Goal: Task Accomplishment & Management: Use online tool/utility

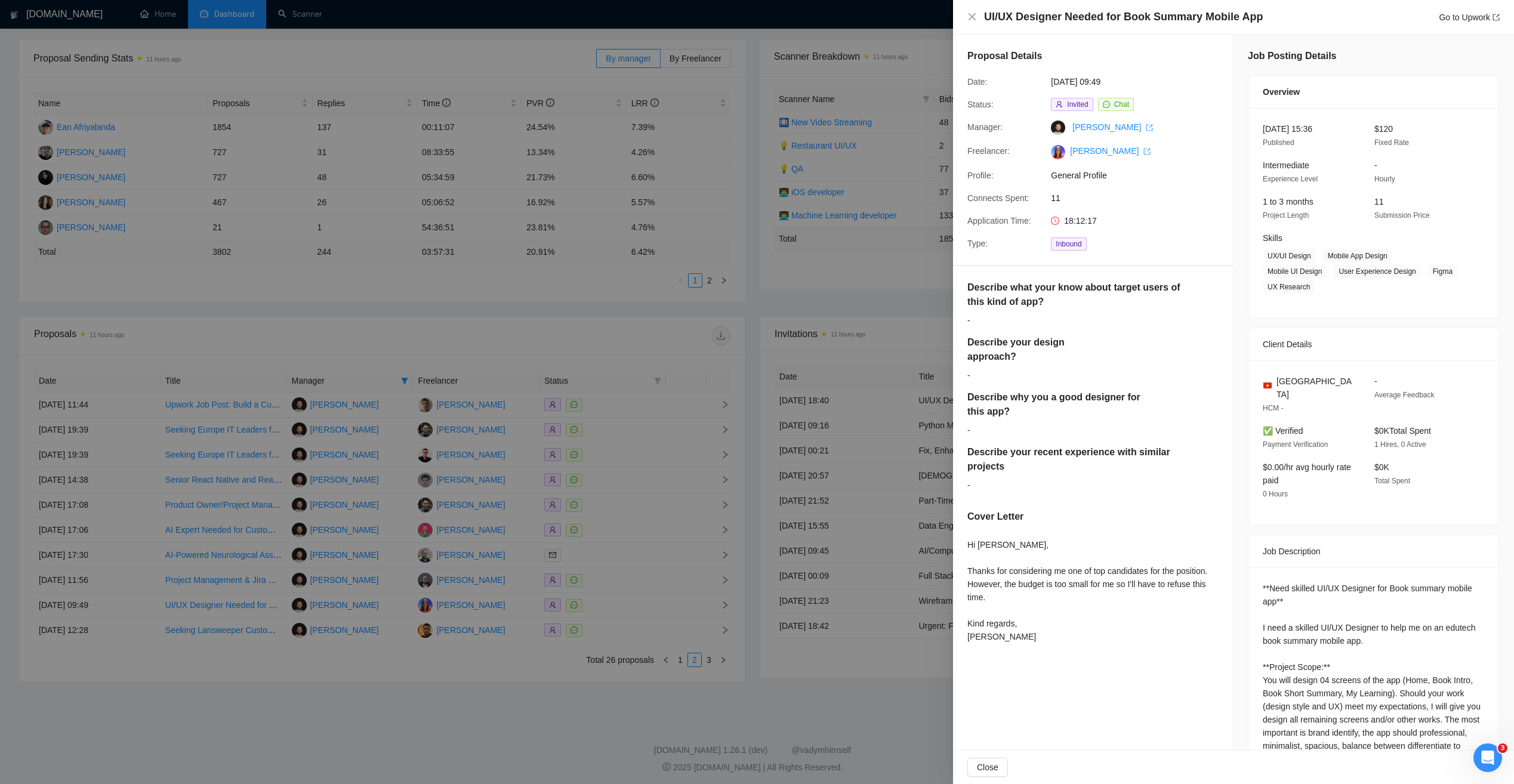
scroll to position [273, 0]
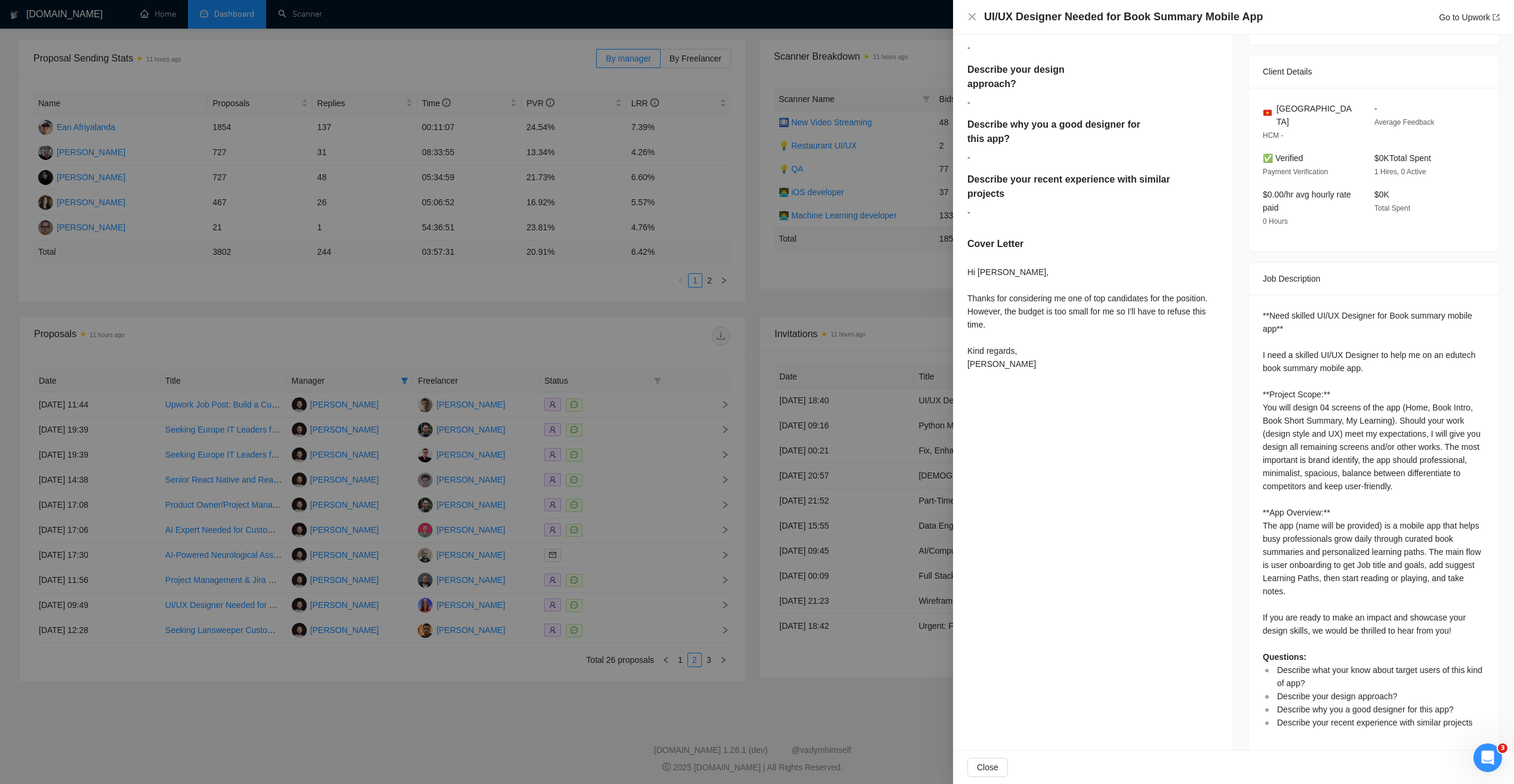
click at [305, 339] on div at bounding box center [757, 392] width 1514 height 784
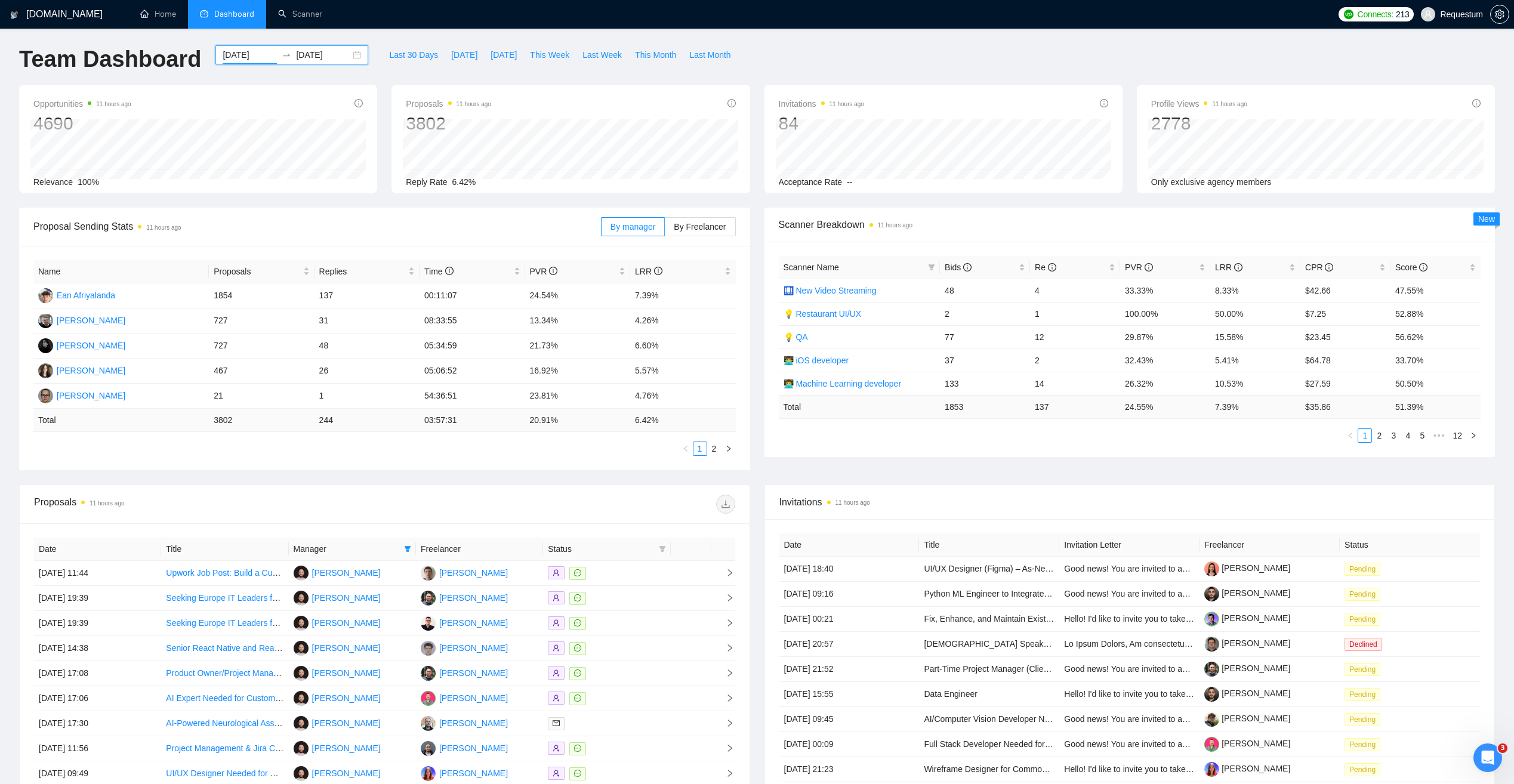
scroll to position [0, 0]
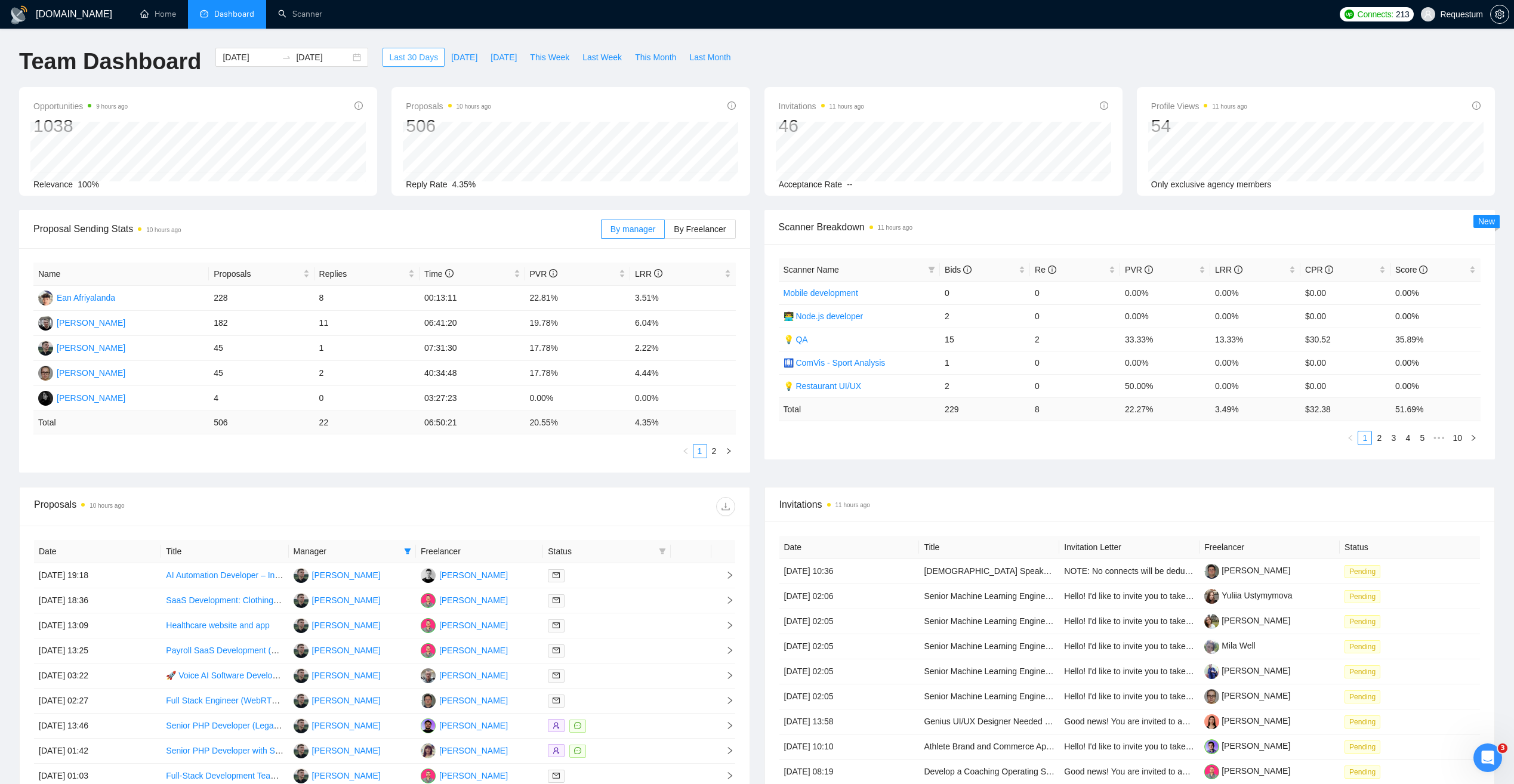
click at [409, 55] on span "Last 30 Days" at bounding box center [414, 58] width 49 height 13
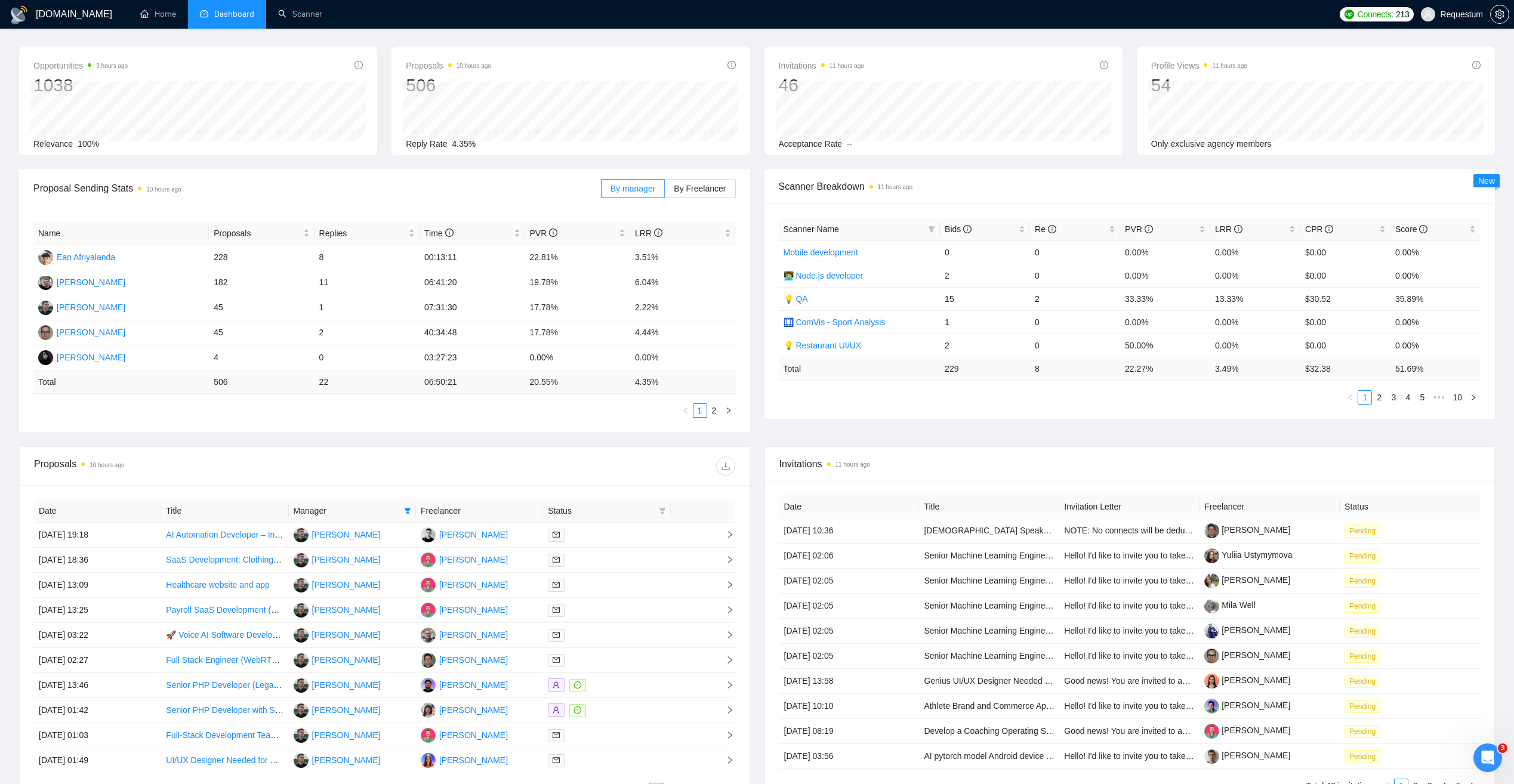
scroll to position [175, 0]
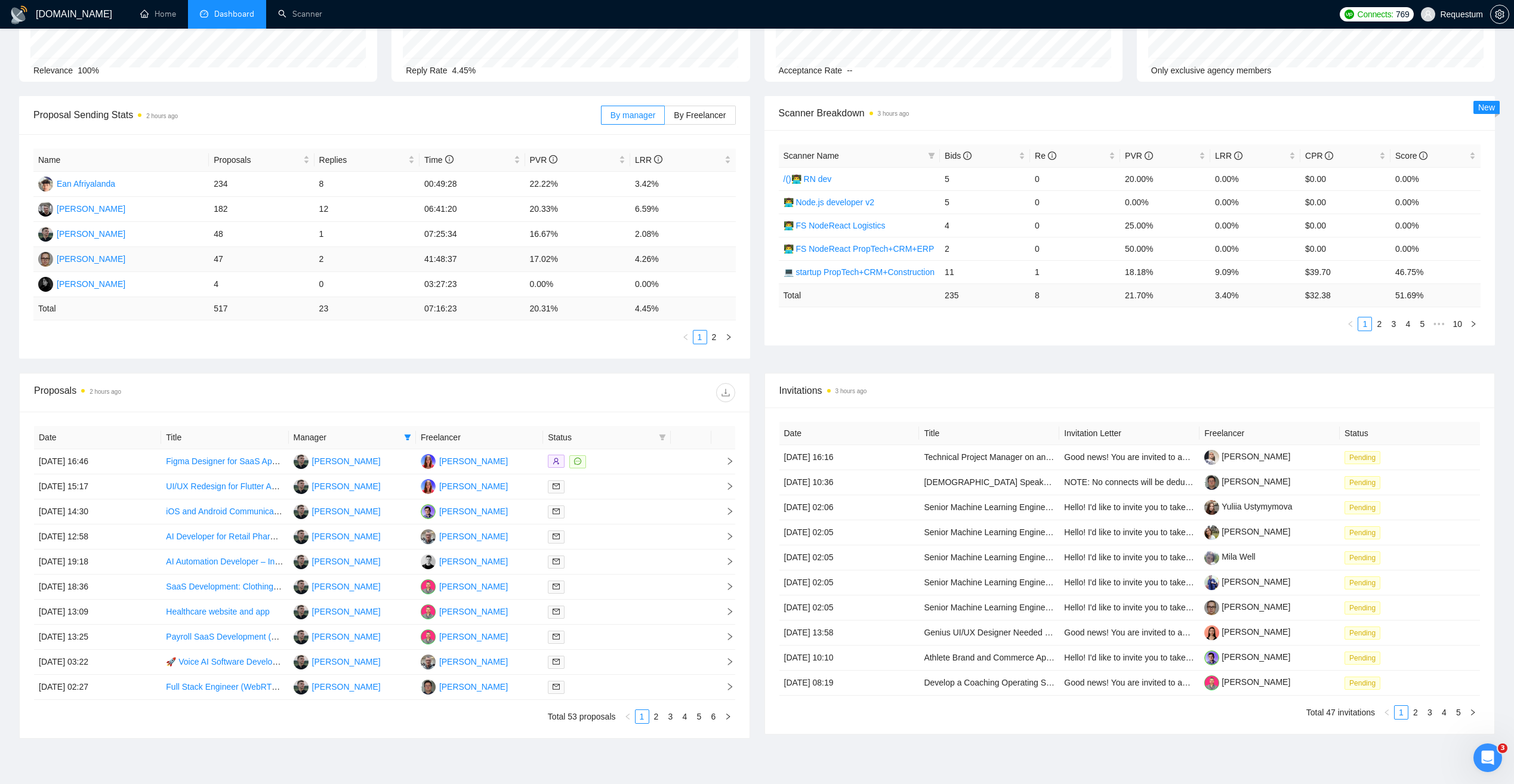
scroll to position [120, 0]
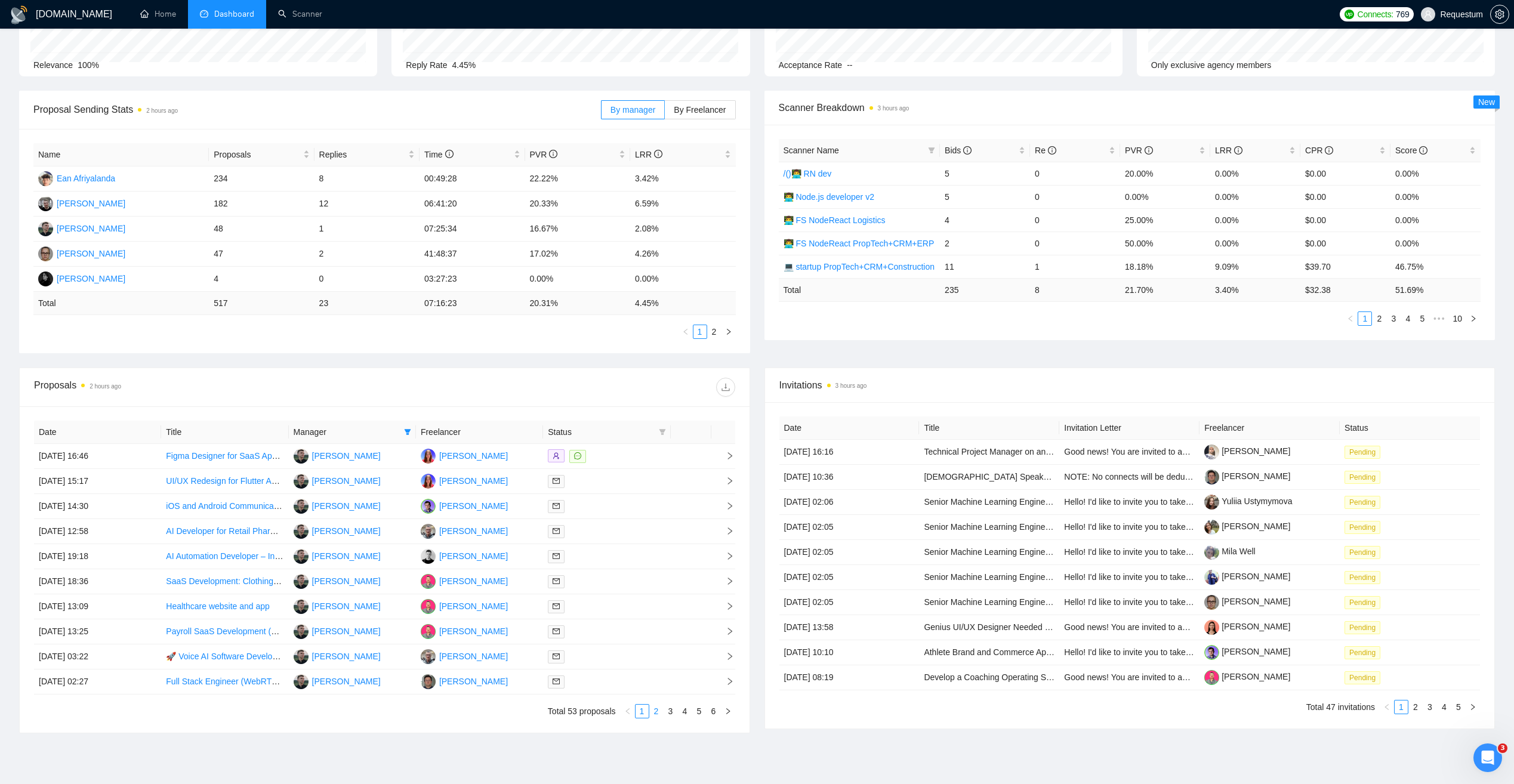
click at [658, 715] on link "2" at bounding box center [656, 712] width 13 height 13
click at [626, 579] on div at bounding box center [607, 581] width 118 height 14
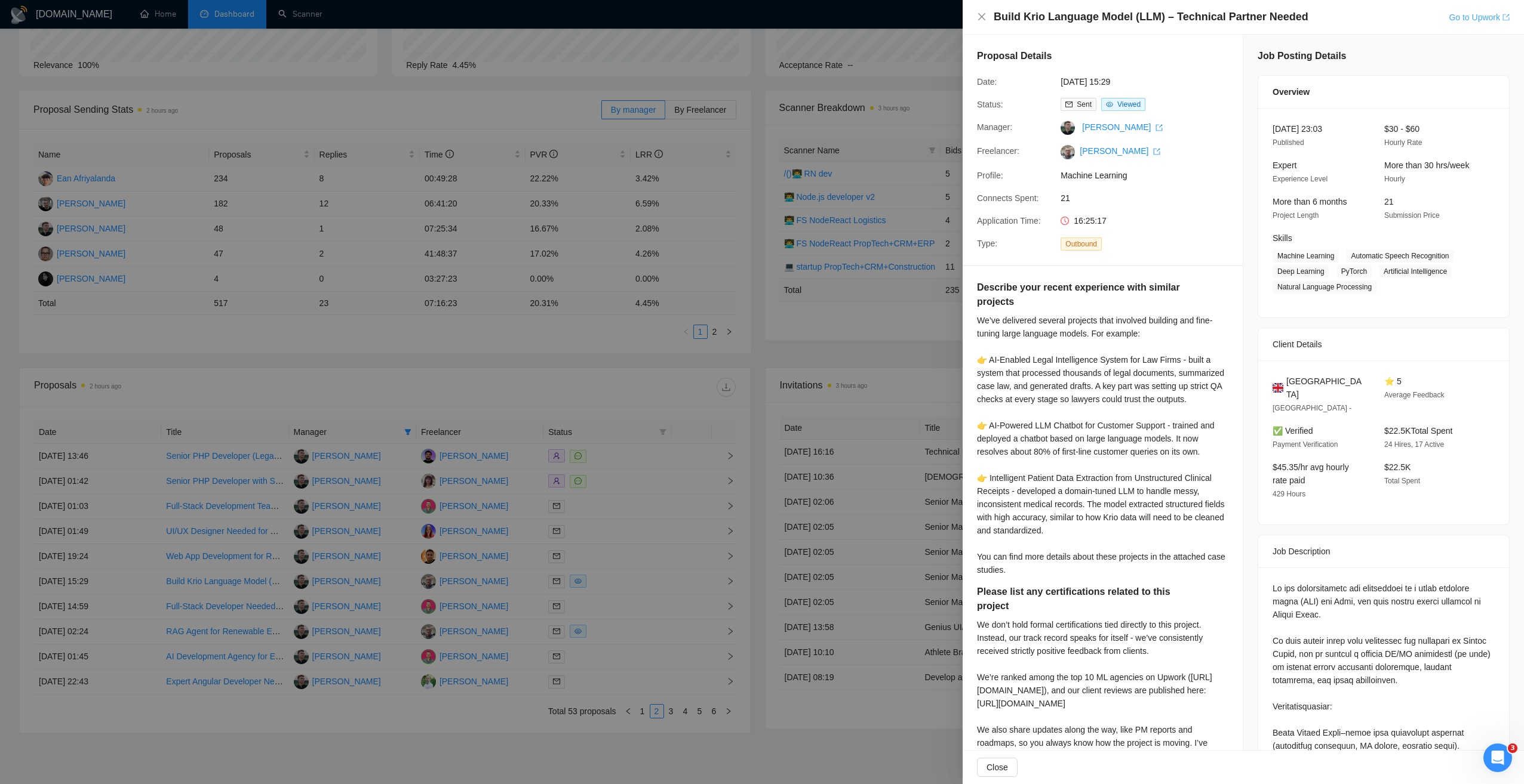
click at [1466, 18] on link "Go to Upwork" at bounding box center [1479, 18] width 61 height 10
click at [502, 349] on div at bounding box center [762, 392] width 1524 height 784
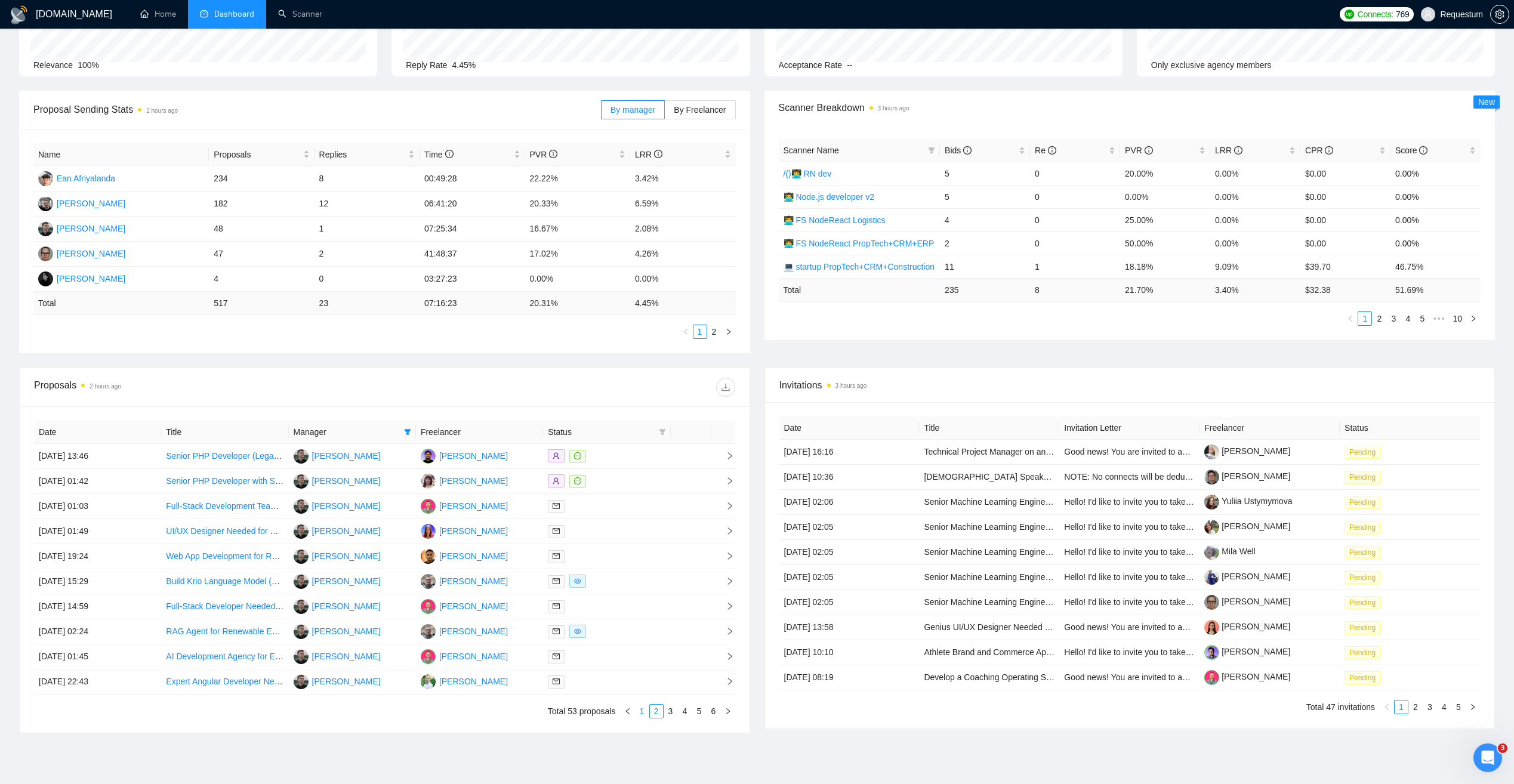
click at [641, 707] on link "1" at bounding box center [643, 712] width 13 height 13
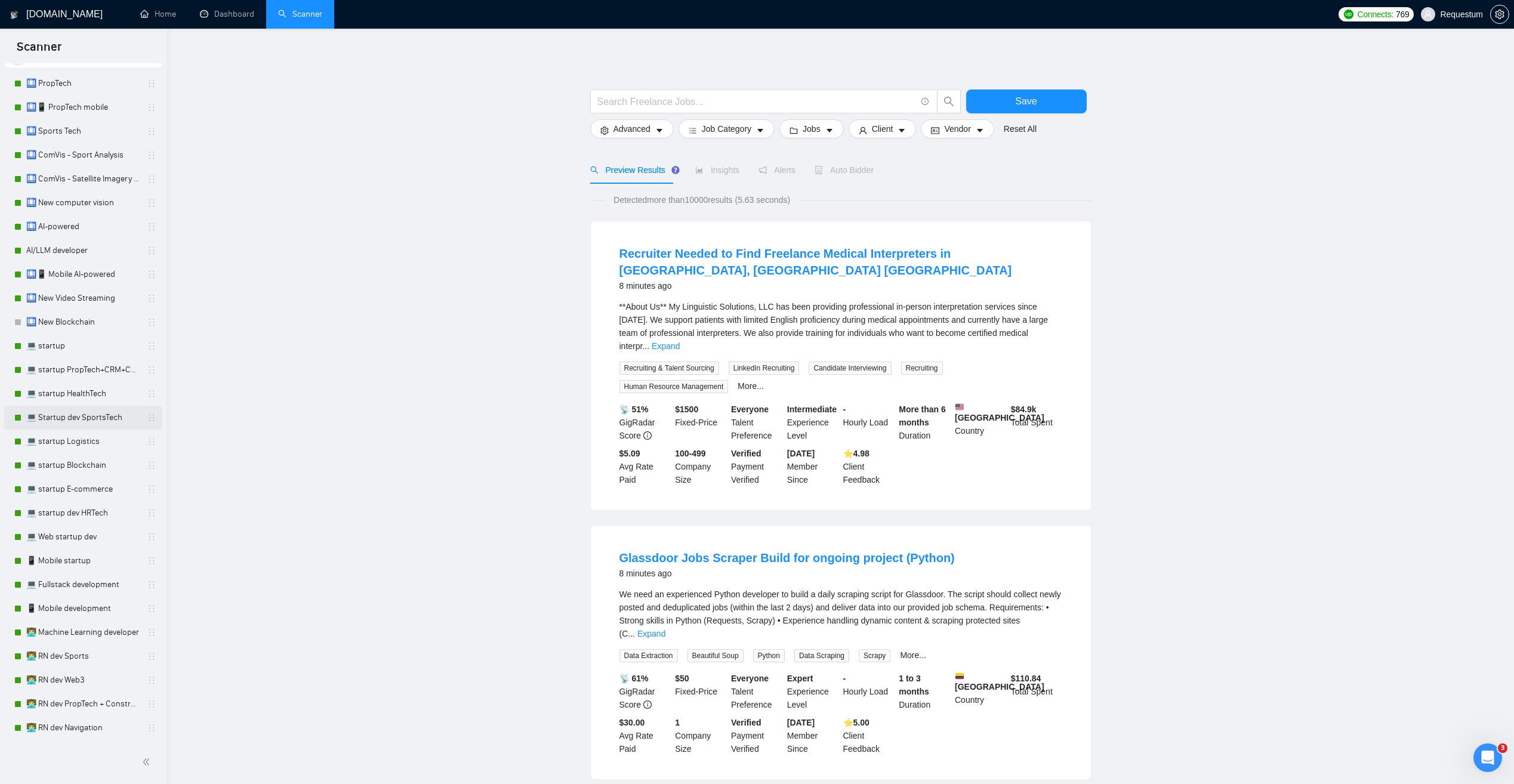
scroll to position [60, 0]
click at [95, 553] on link "📱 Mobile startup" at bounding box center [83, 551] width 114 height 24
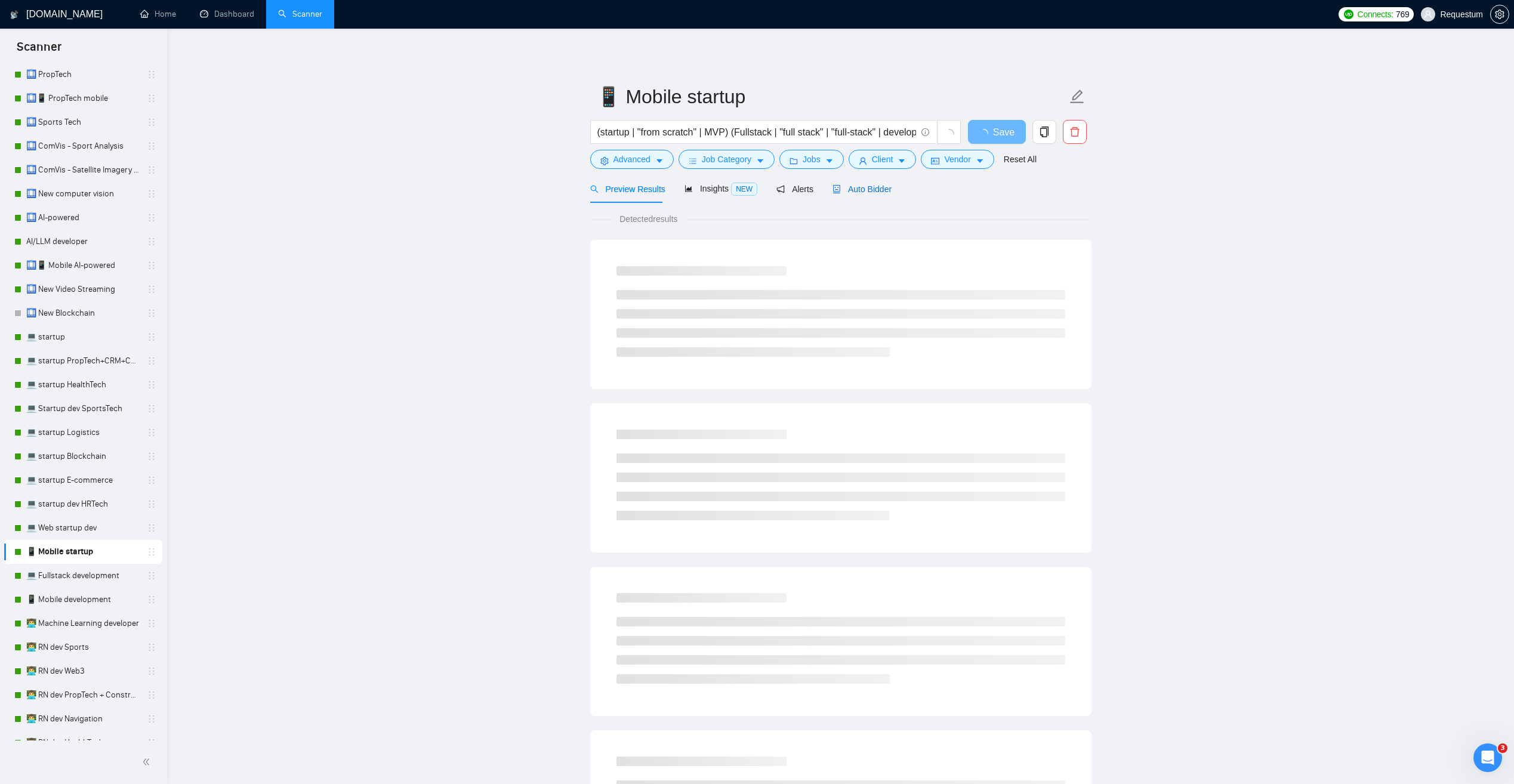
click at [855, 187] on span "Auto Bidder" at bounding box center [862, 189] width 59 height 10
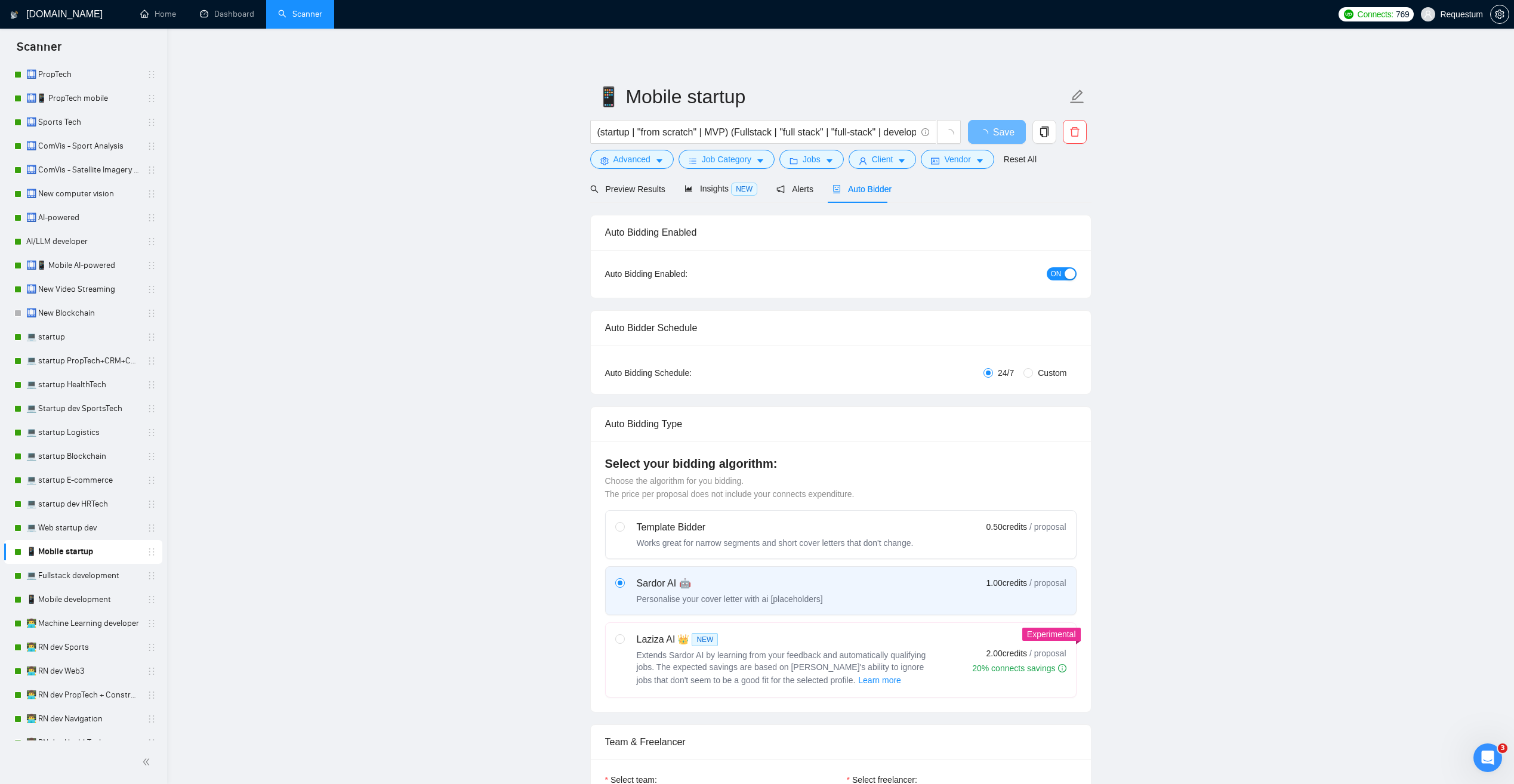
checkbox input "true"
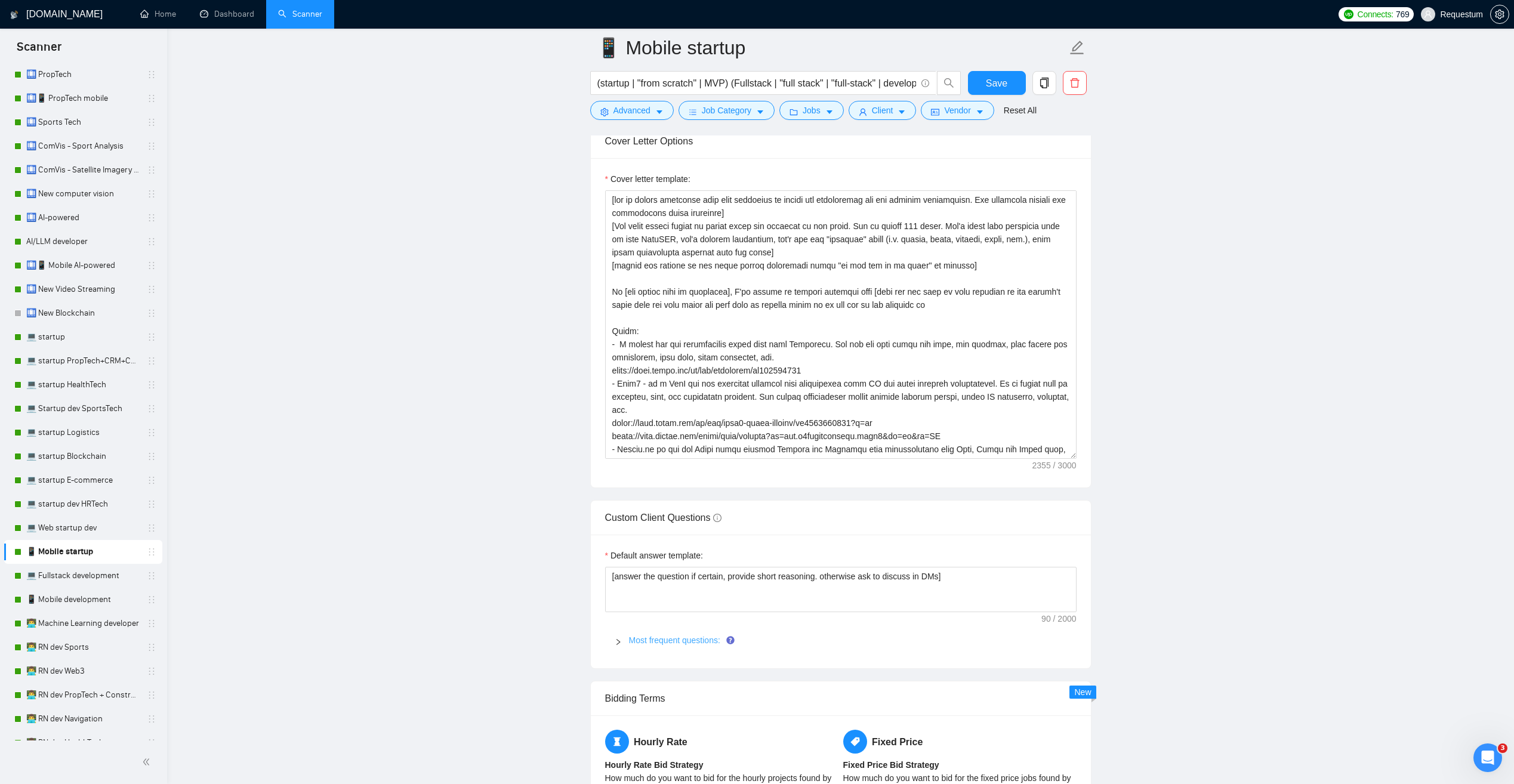
click at [633, 643] on link "Most frequent questions:" at bounding box center [675, 641] width 91 height 10
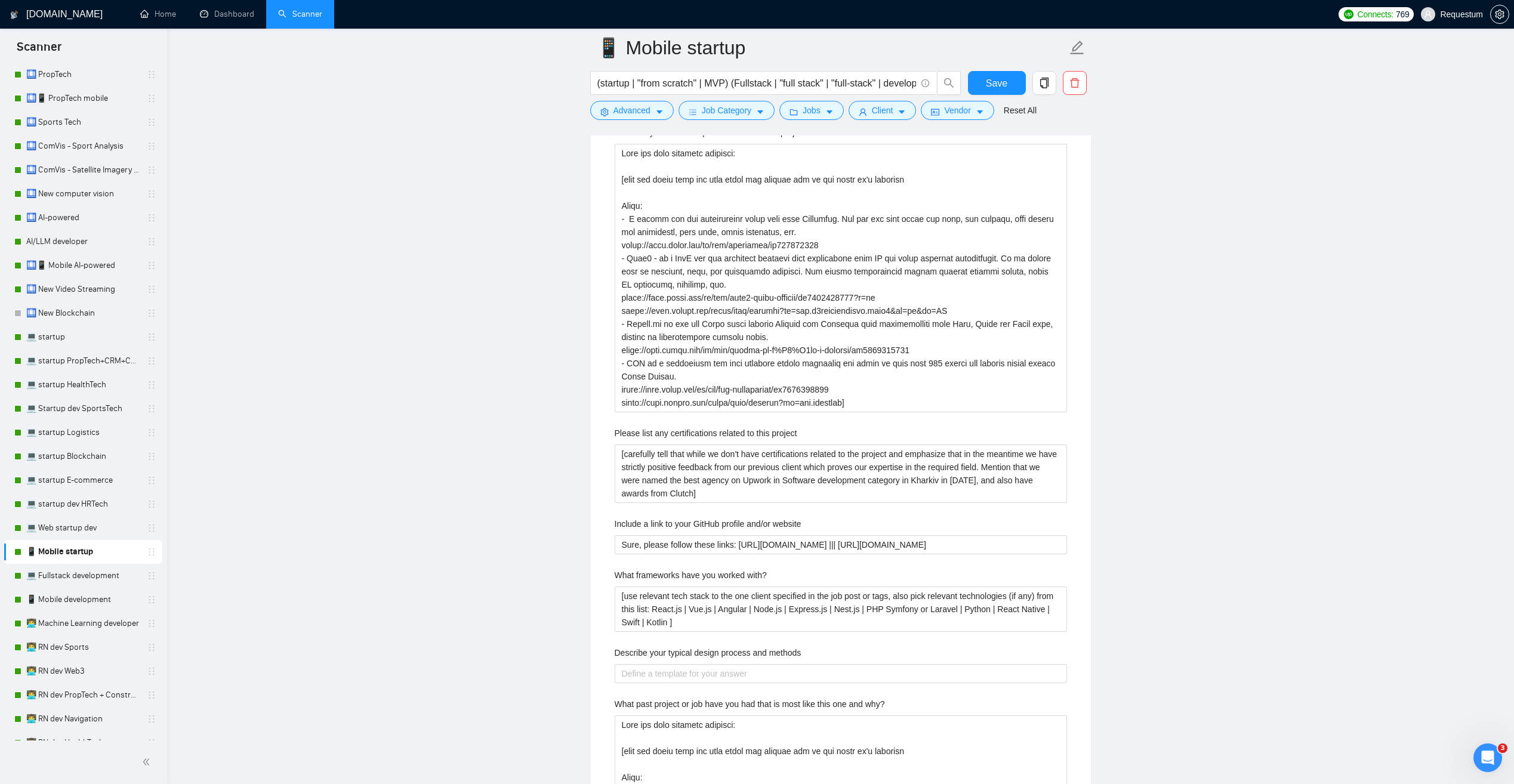
scroll to position [1910, 0]
click at [986, 545] on website "Sure, please follow these links: https://github.com/requestum-team ||| https://…" at bounding box center [841, 543] width 452 height 19
drag, startPoint x: 987, startPoint y: 545, endPoint x: 539, endPoint y: 544, distance: 448.0
click at [539, 544] on main "📱 Mobile startup (startup | "from scratch" | MVP) (Fullstack | "full stack" | "…" at bounding box center [841, 499] width 1309 height 4723
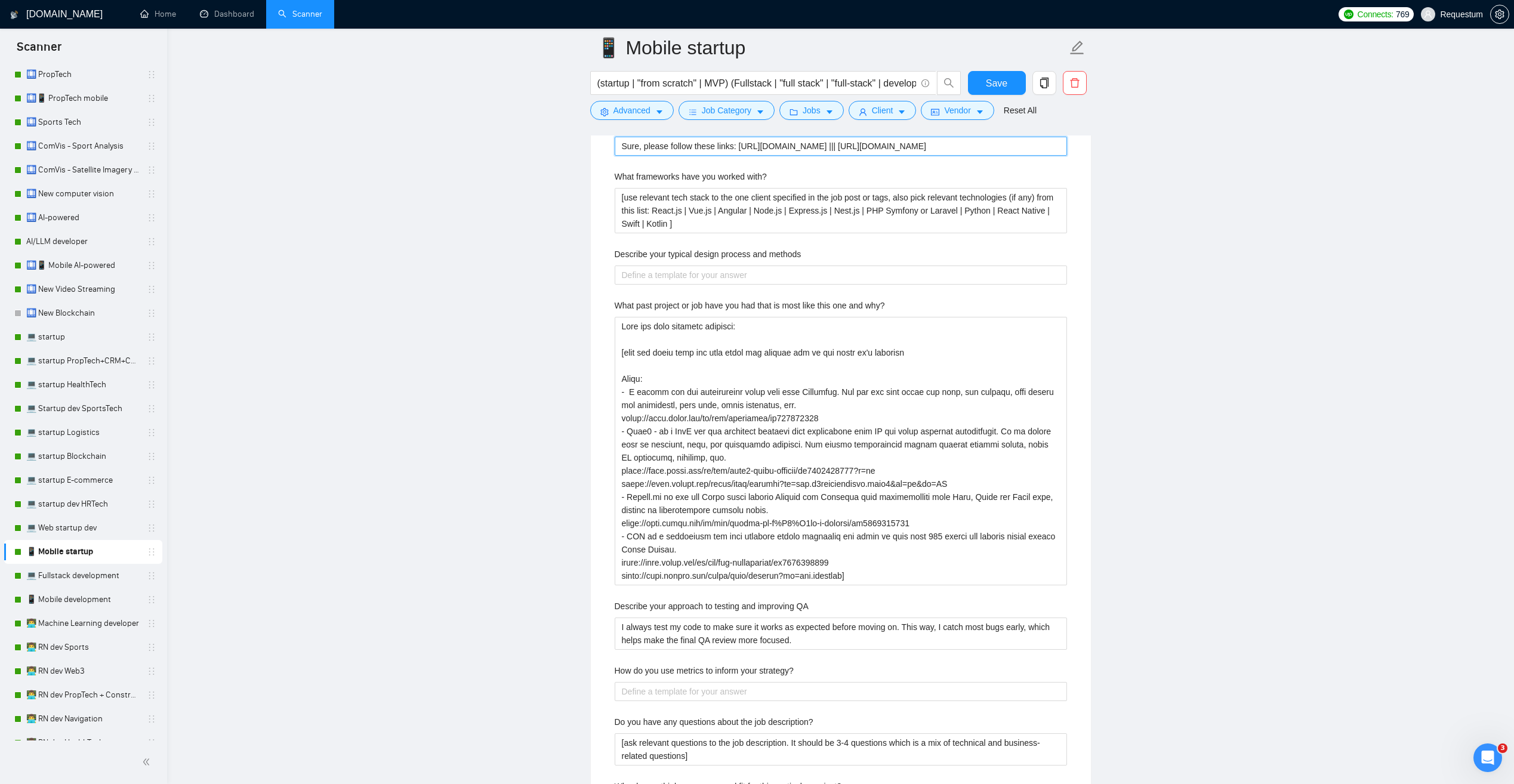
scroll to position [2328, 0]
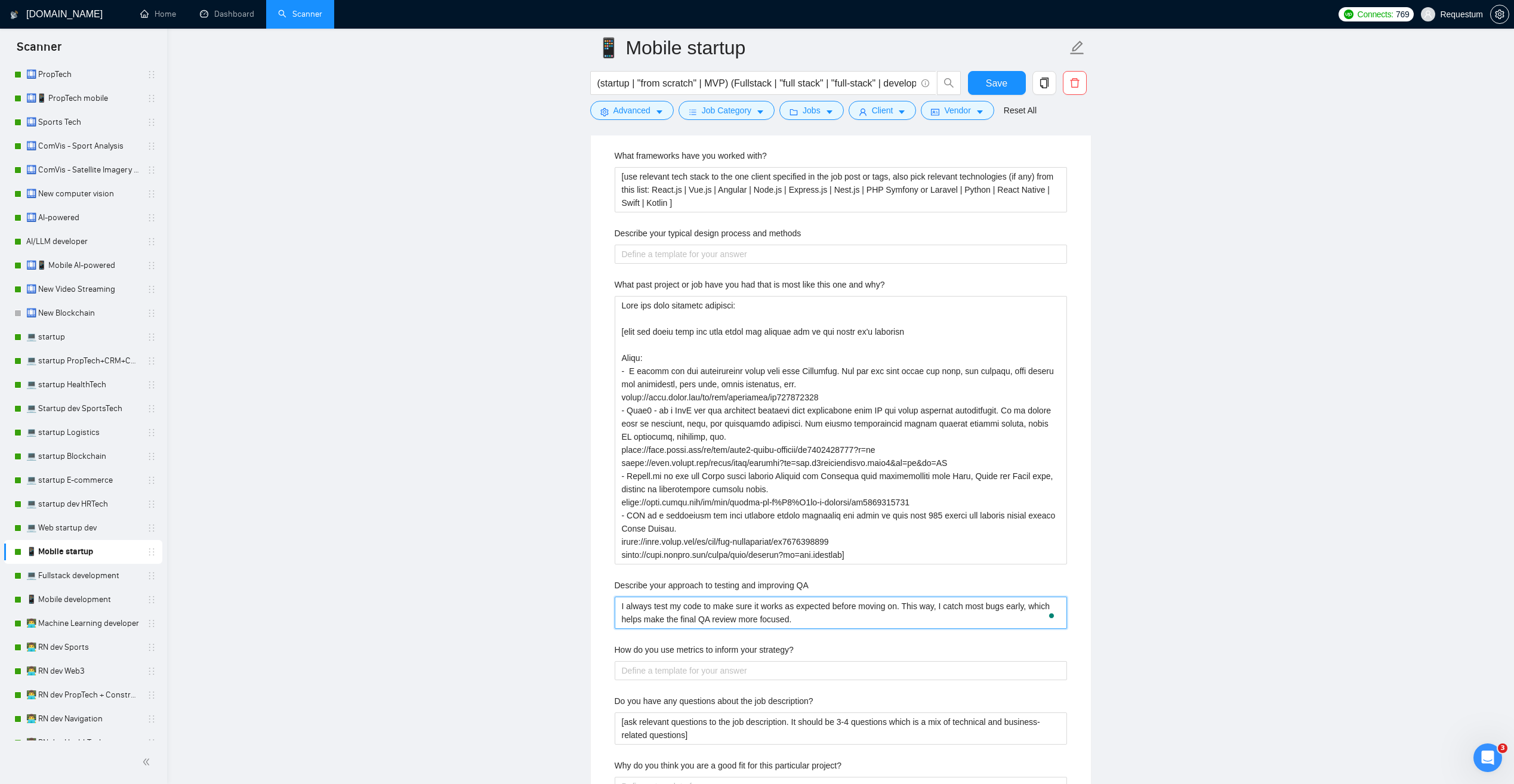
drag, startPoint x: 814, startPoint y: 619, endPoint x: 523, endPoint y: 596, distance: 291.9
click at [523, 596] on main "📱 Mobile startup (startup | "from scratch" | MVP) (Fullstack | "full stack" | "…" at bounding box center [841, 81] width 1309 height 4723
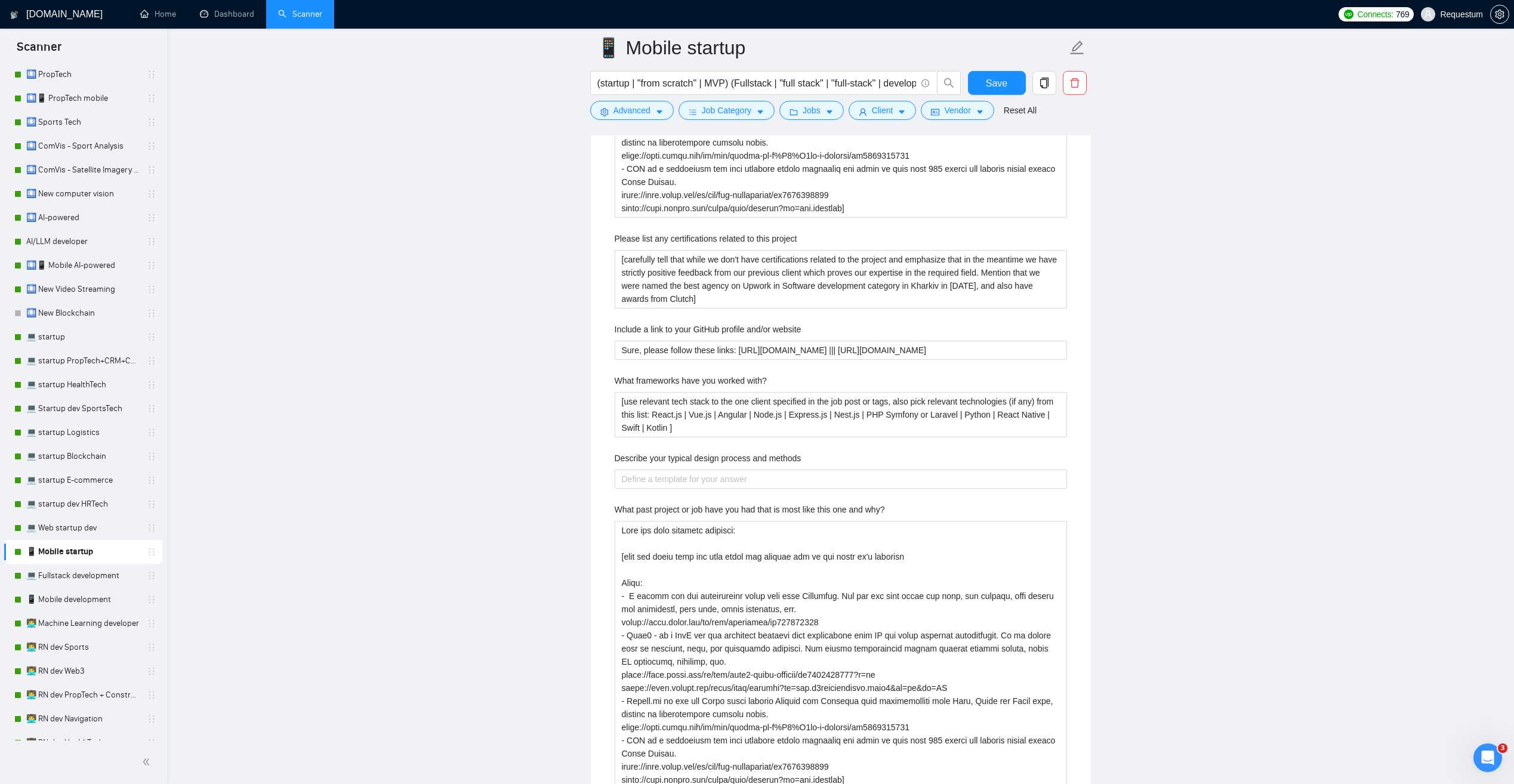
scroll to position [2089, 0]
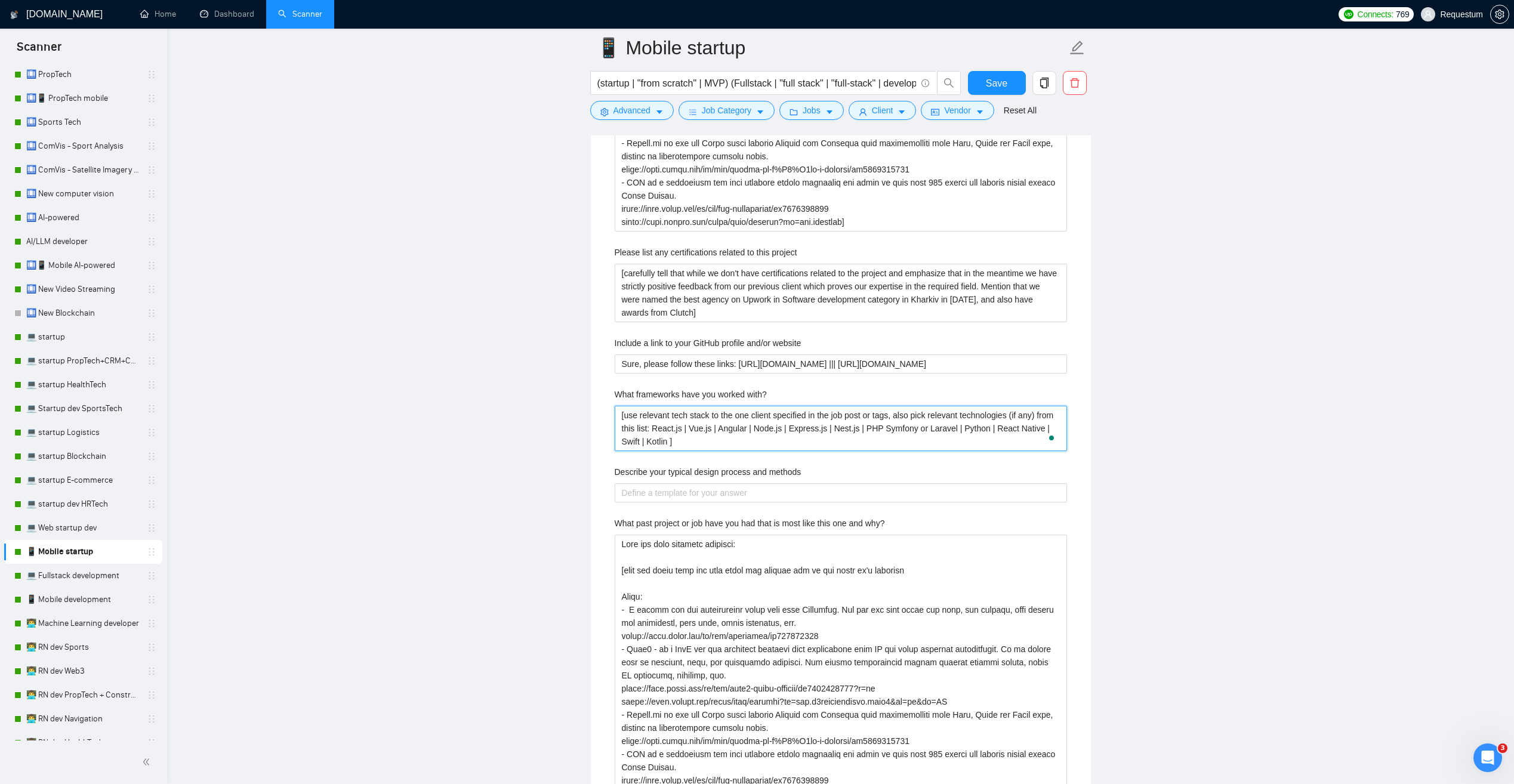
drag, startPoint x: 643, startPoint y: 417, endPoint x: 886, endPoint y: 419, distance: 243.0
click at [889, 418] on with\? "[use relevant tech stack to the one client specified in the job post or tags, a…" at bounding box center [841, 428] width 452 height 46
click at [635, 287] on project "[carefully tell that while we don't have certifications related to the project …" at bounding box center [841, 293] width 452 height 58
